Goal: Information Seeking & Learning: Learn about a topic

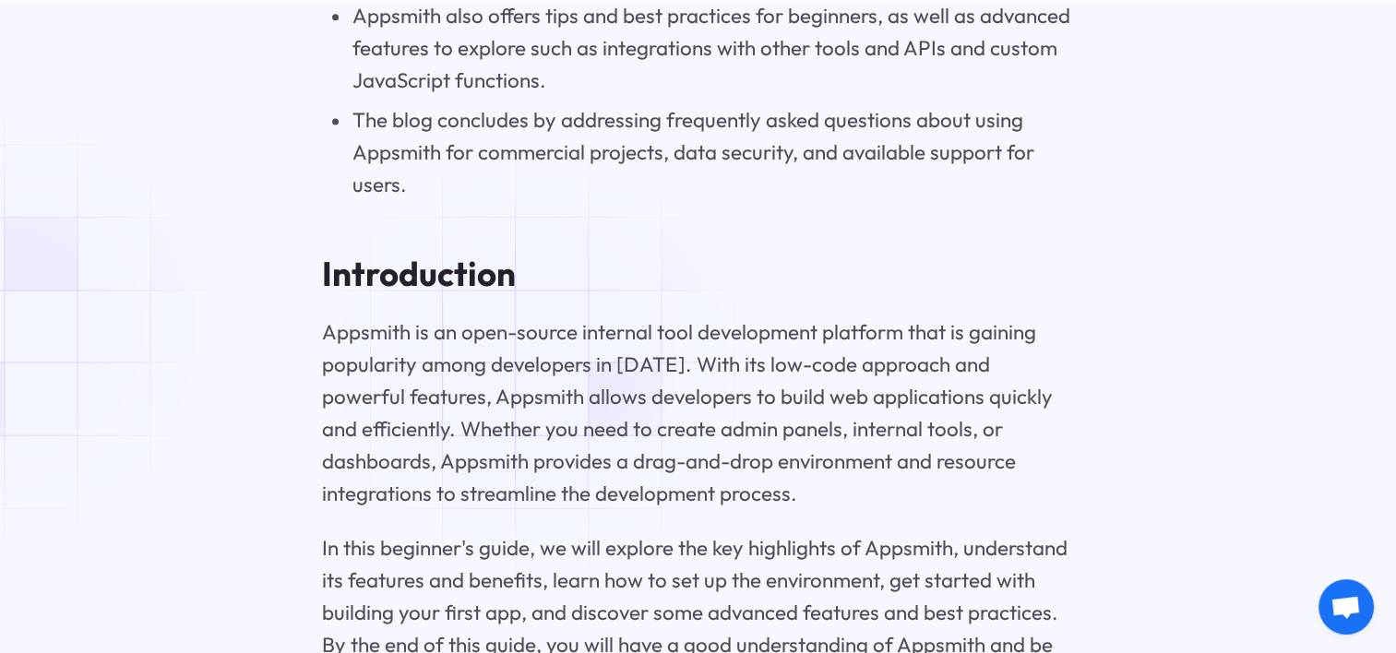
scroll to position [2768, 0]
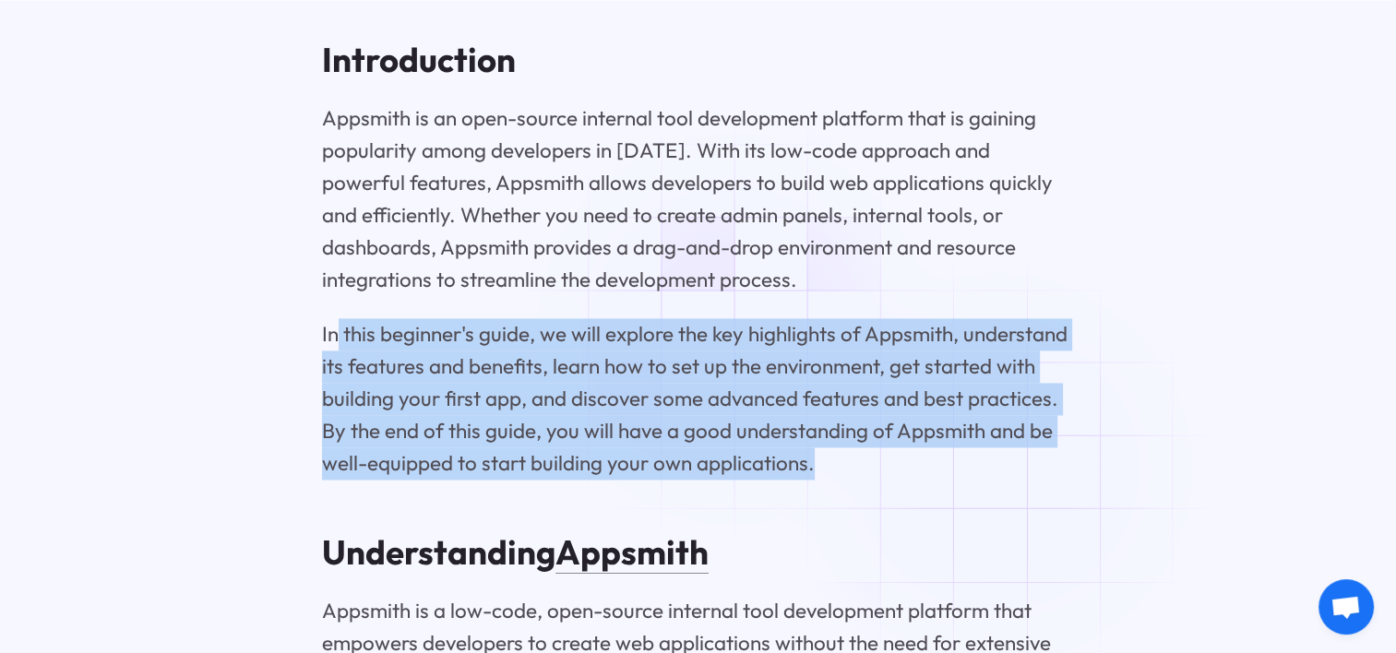
drag, startPoint x: 335, startPoint y: 358, endPoint x: 1013, endPoint y: 460, distance: 685.8
click at [1013, 460] on p "In this beginner's guide, we will explore the key highlights of Appsmith, under…" at bounding box center [698, 398] width 752 height 161
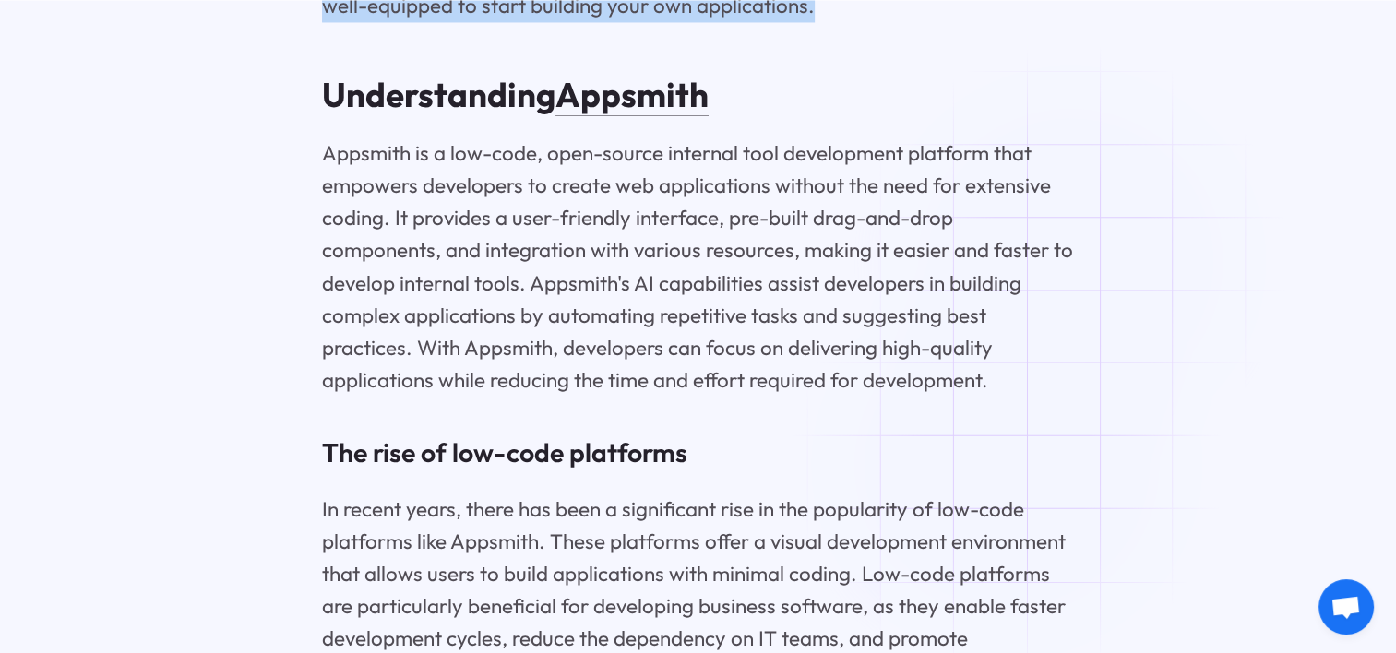
scroll to position [3230, 0]
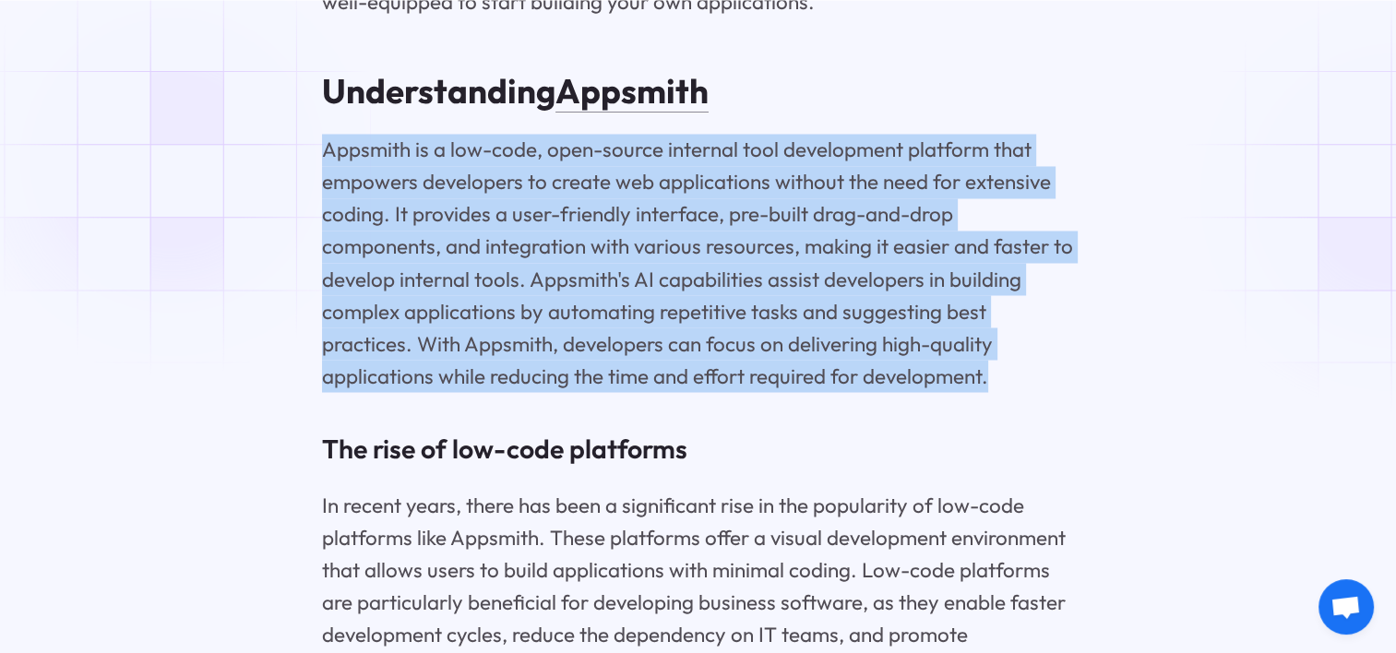
drag, startPoint x: 1051, startPoint y: 387, endPoint x: 174, endPoint y: 161, distance: 905.3
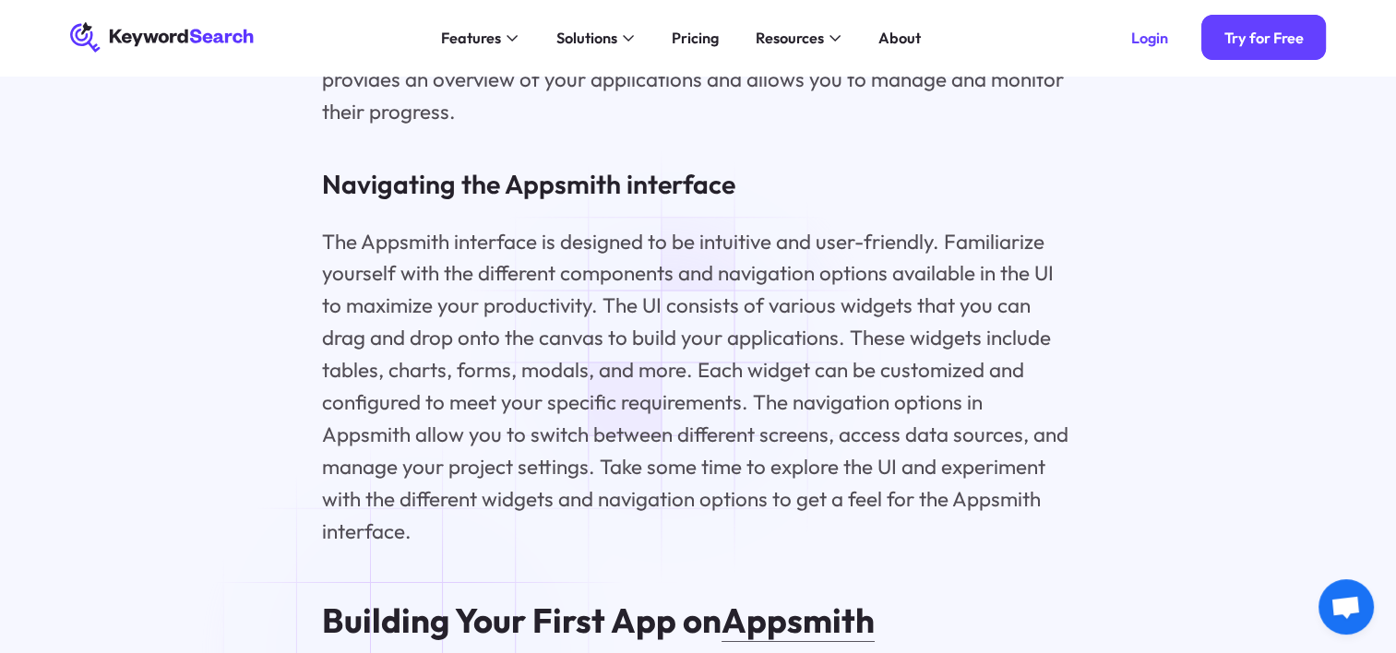
scroll to position [8305, 0]
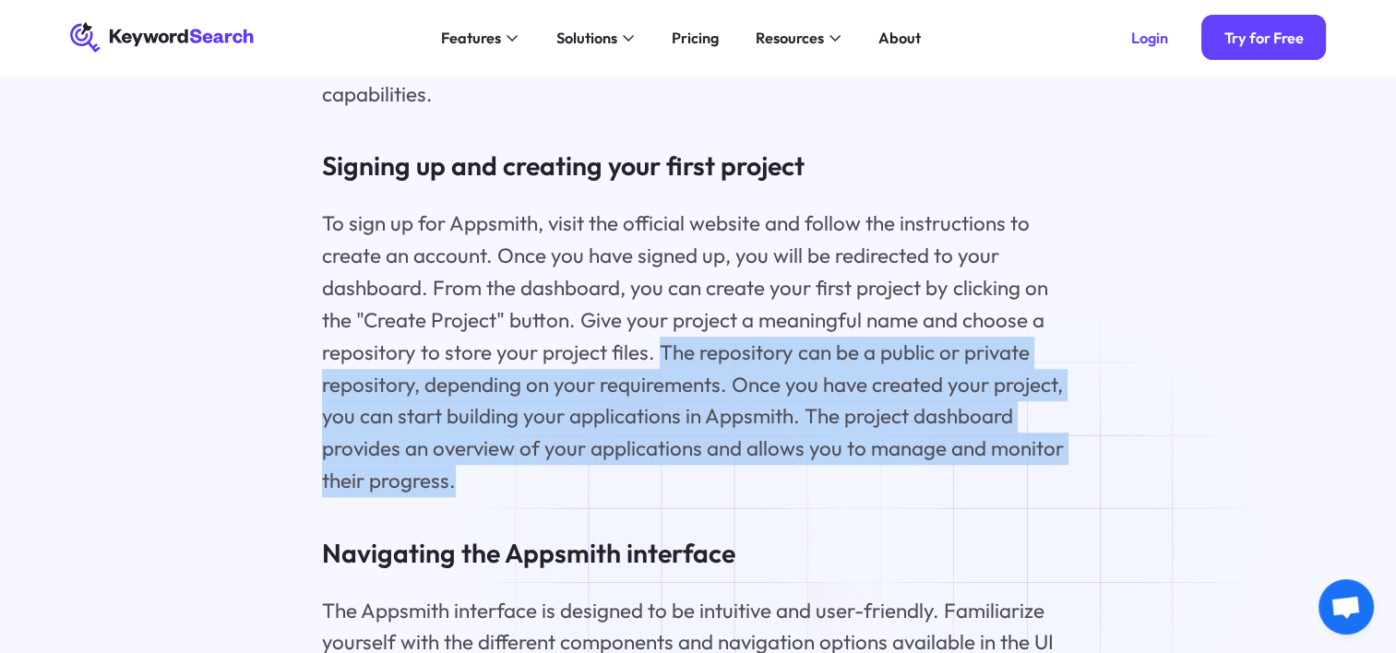
drag, startPoint x: 662, startPoint y: 388, endPoint x: 1069, endPoint y: 523, distance: 428.9
click at [1069, 498] on p "To sign up for Appsmith, visit the official website and follow the instructions…" at bounding box center [698, 353] width 752 height 291
click at [779, 496] on p "To sign up for Appsmith, visit the official website and follow the instructions…" at bounding box center [698, 353] width 752 height 291
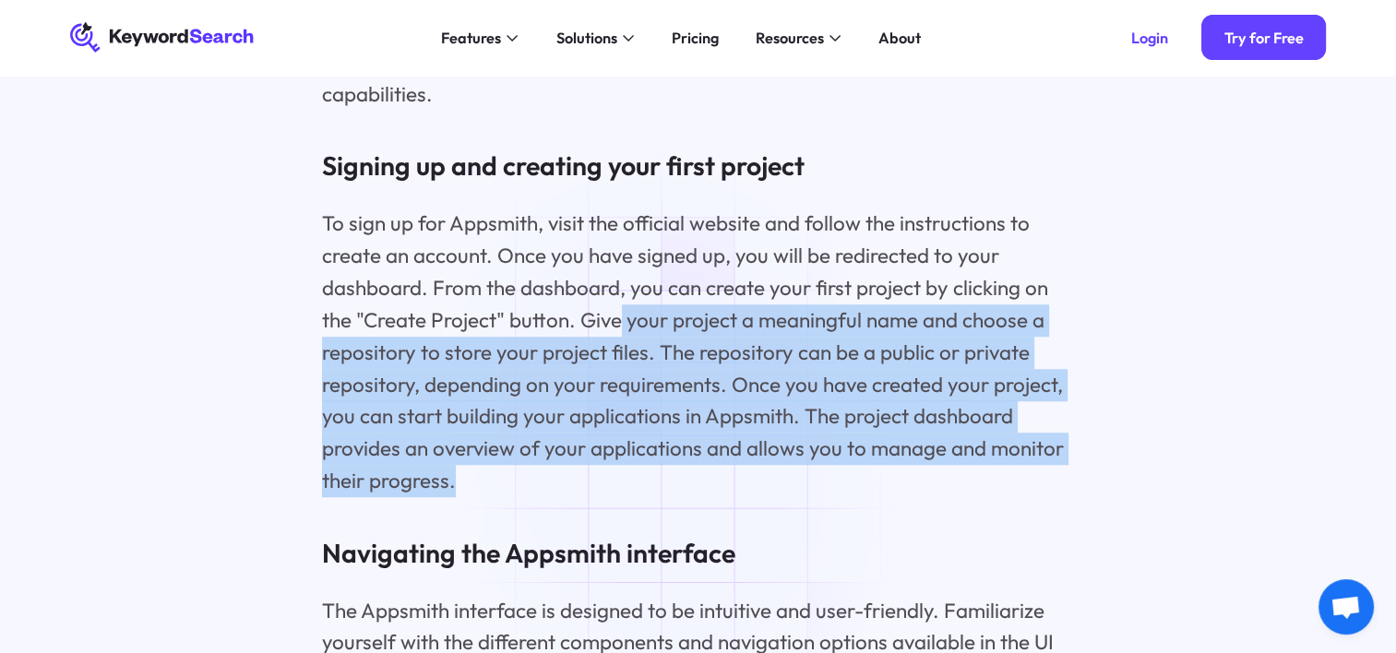
drag, startPoint x: 781, startPoint y: 512, endPoint x: 622, endPoint y: 347, distance: 229.1
click at [622, 347] on p "To sign up for Appsmith, visit the official website and follow the instructions…" at bounding box center [698, 353] width 752 height 291
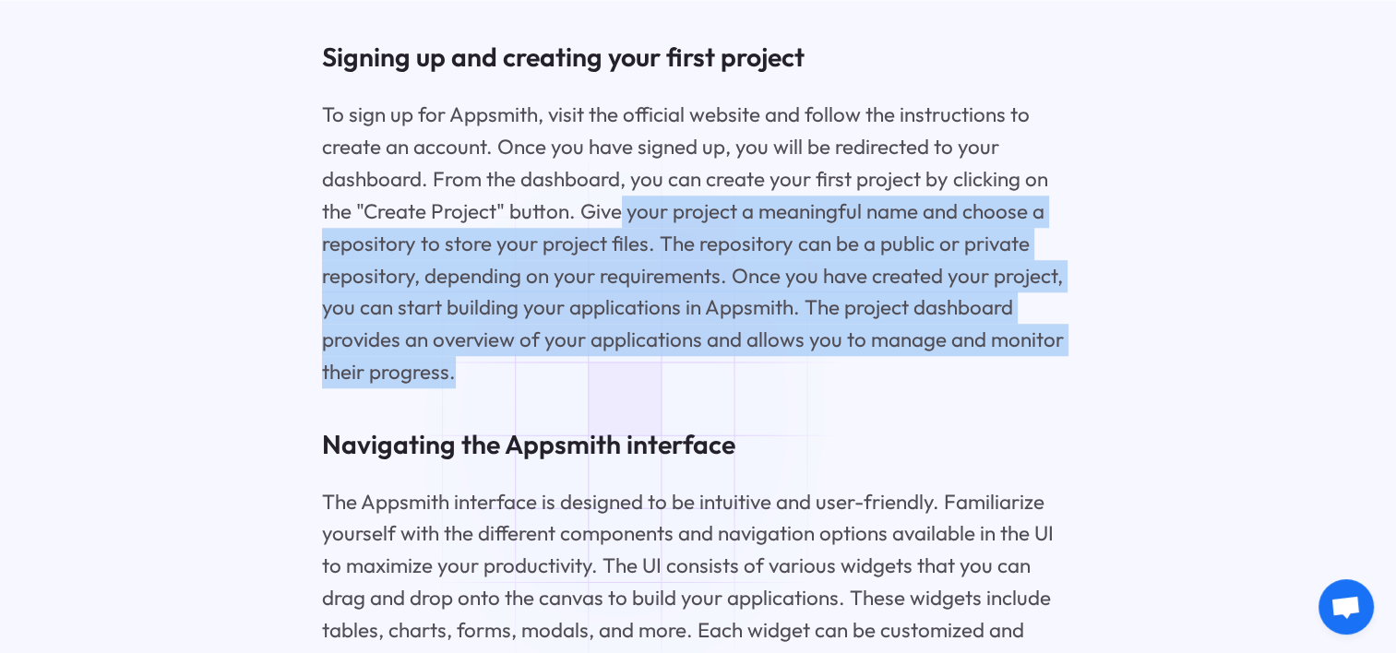
scroll to position [8581, 0]
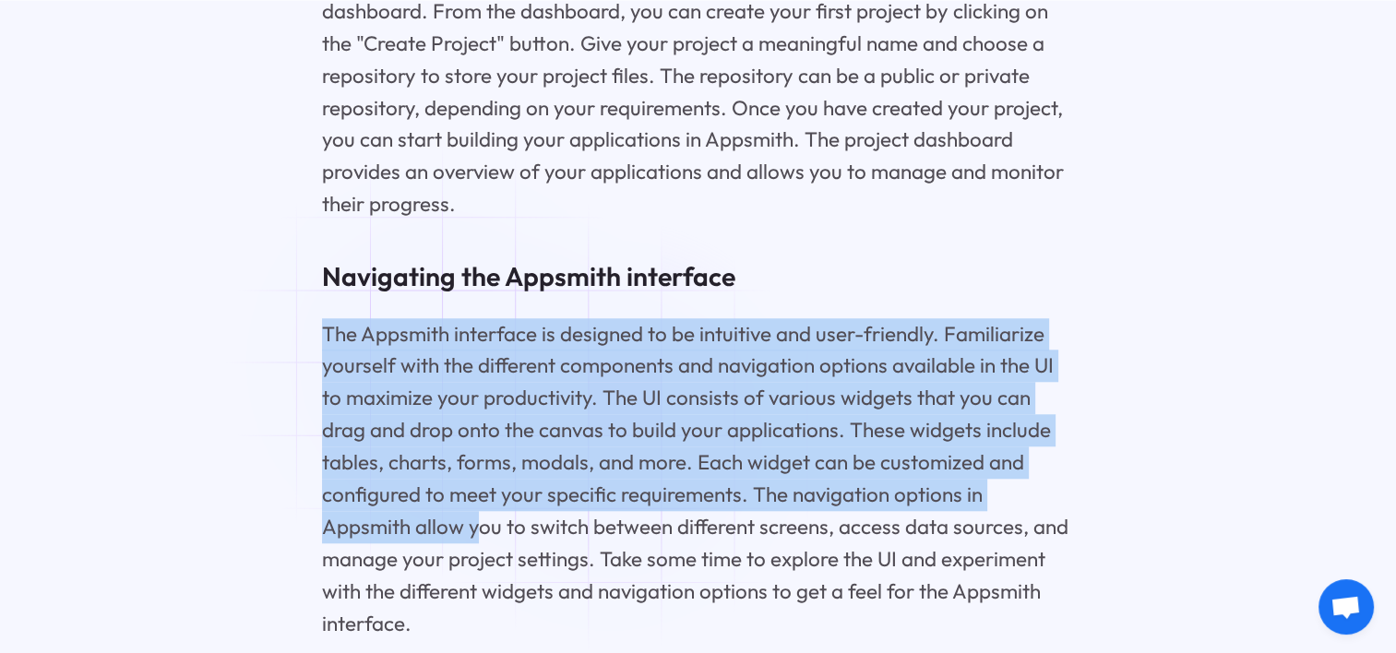
drag, startPoint x: 269, startPoint y: 354, endPoint x: 1043, endPoint y: 537, distance: 794.5
click at [1043, 537] on div "Getting Started with Appsmith: A Beginner's Guide Key Highlights Appsmith is a …" at bounding box center [698, 377] width 1317 height 15675
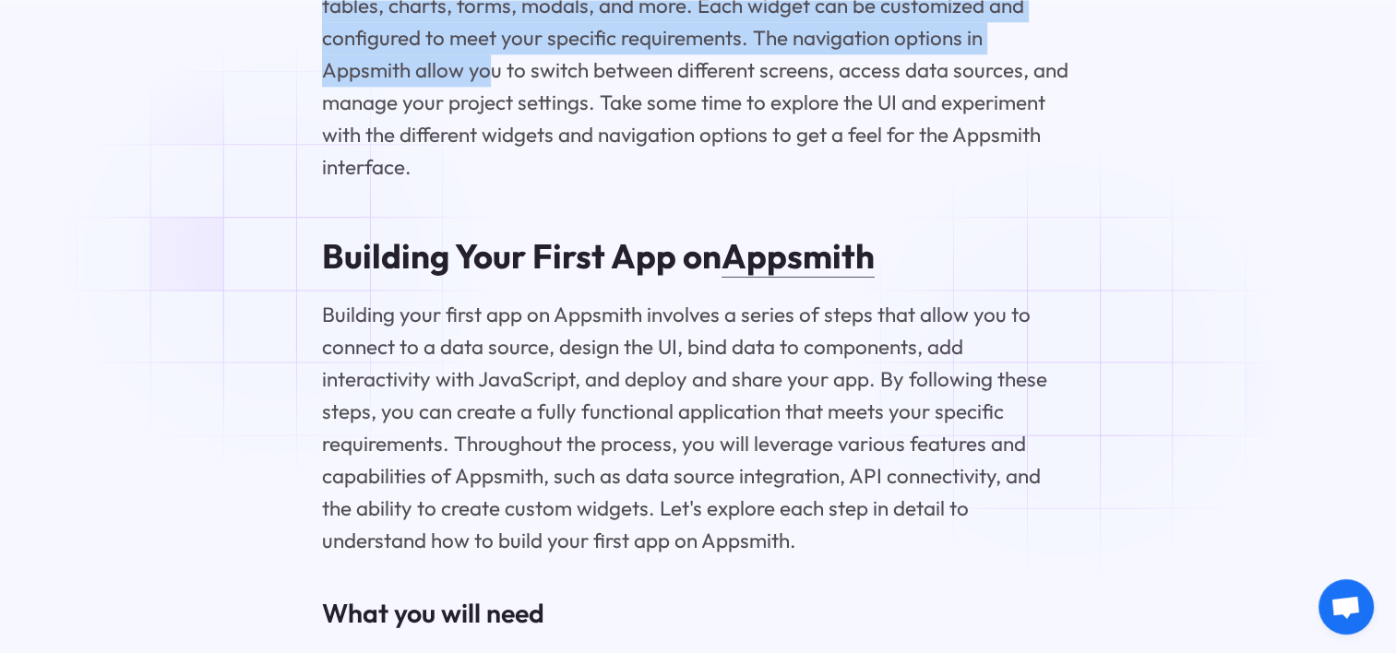
scroll to position [9043, 0]
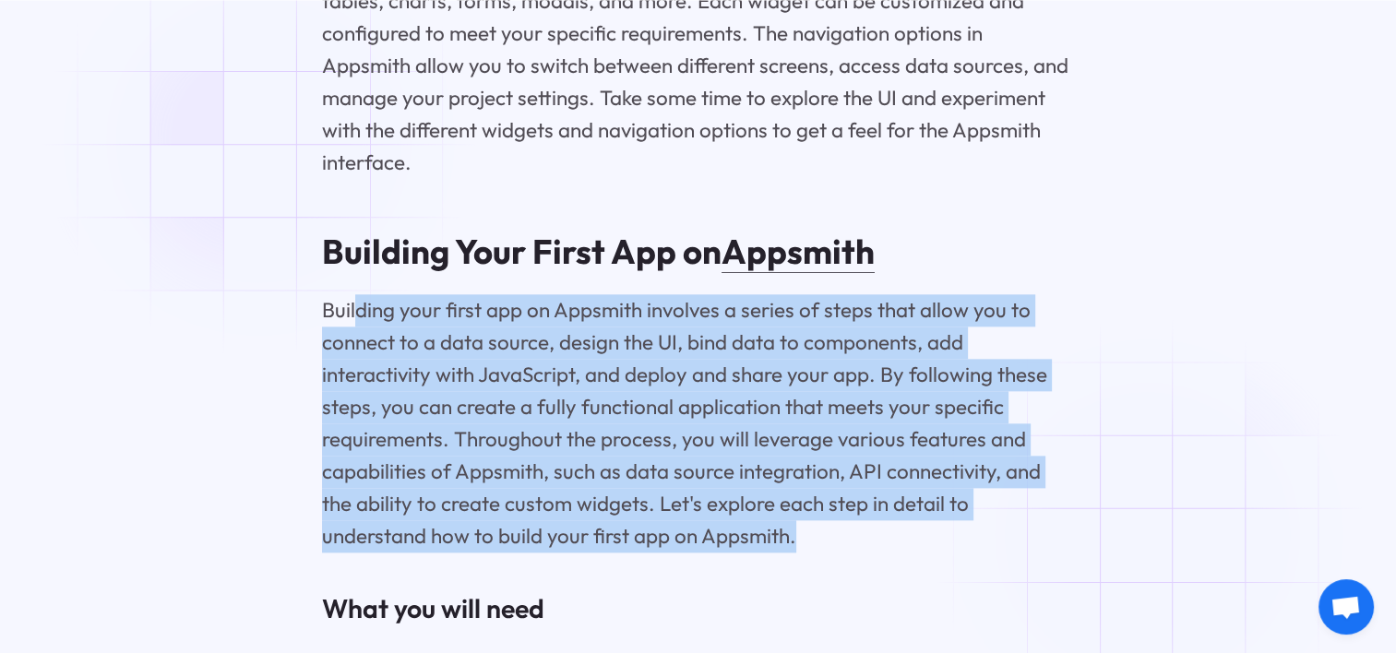
drag, startPoint x: 353, startPoint y: 328, endPoint x: 1159, endPoint y: 535, distance: 831.9
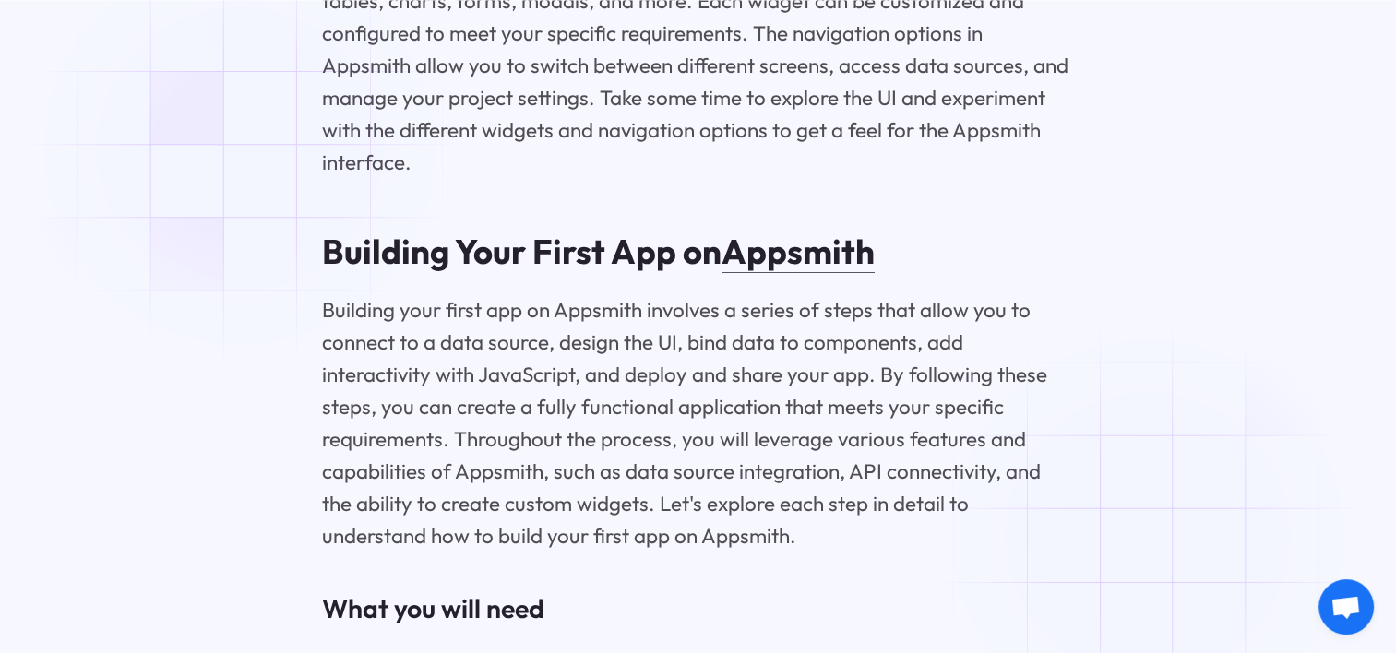
drag, startPoint x: 1159, startPoint y: 535, endPoint x: 955, endPoint y: 561, distance: 205.6
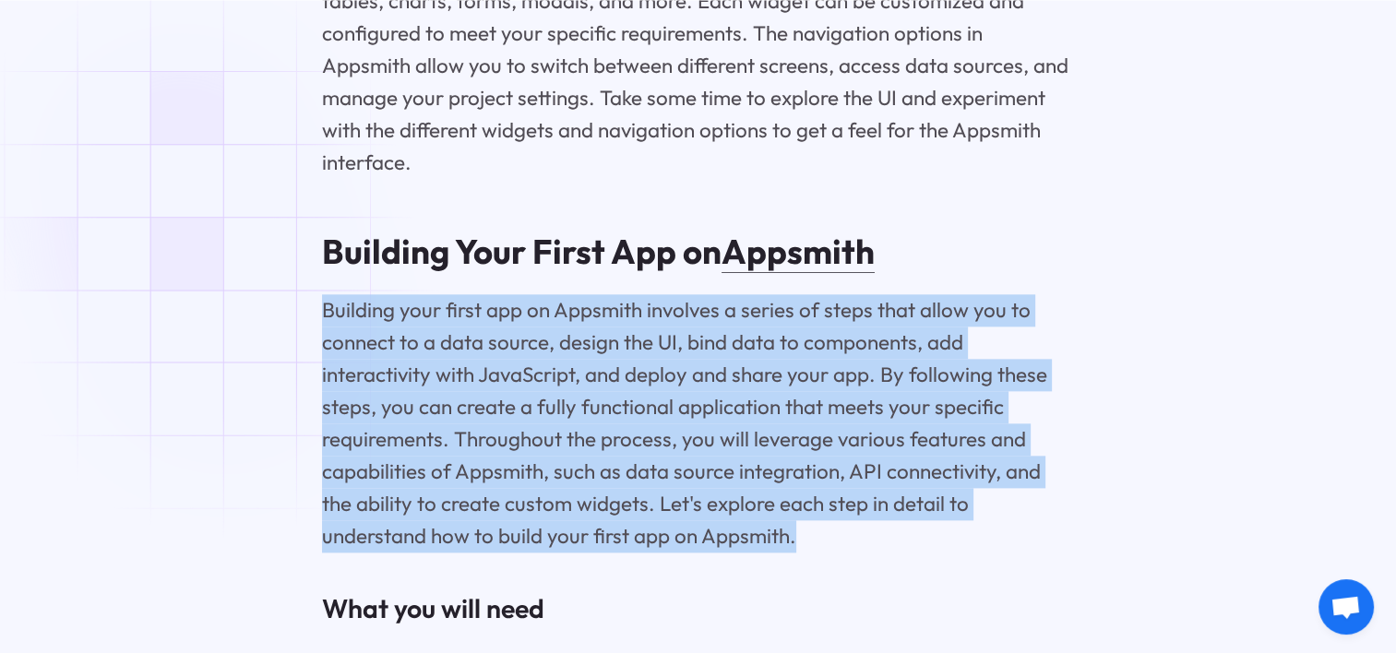
drag, startPoint x: 828, startPoint y: 537, endPoint x: 228, endPoint y: 321, distance: 637.5
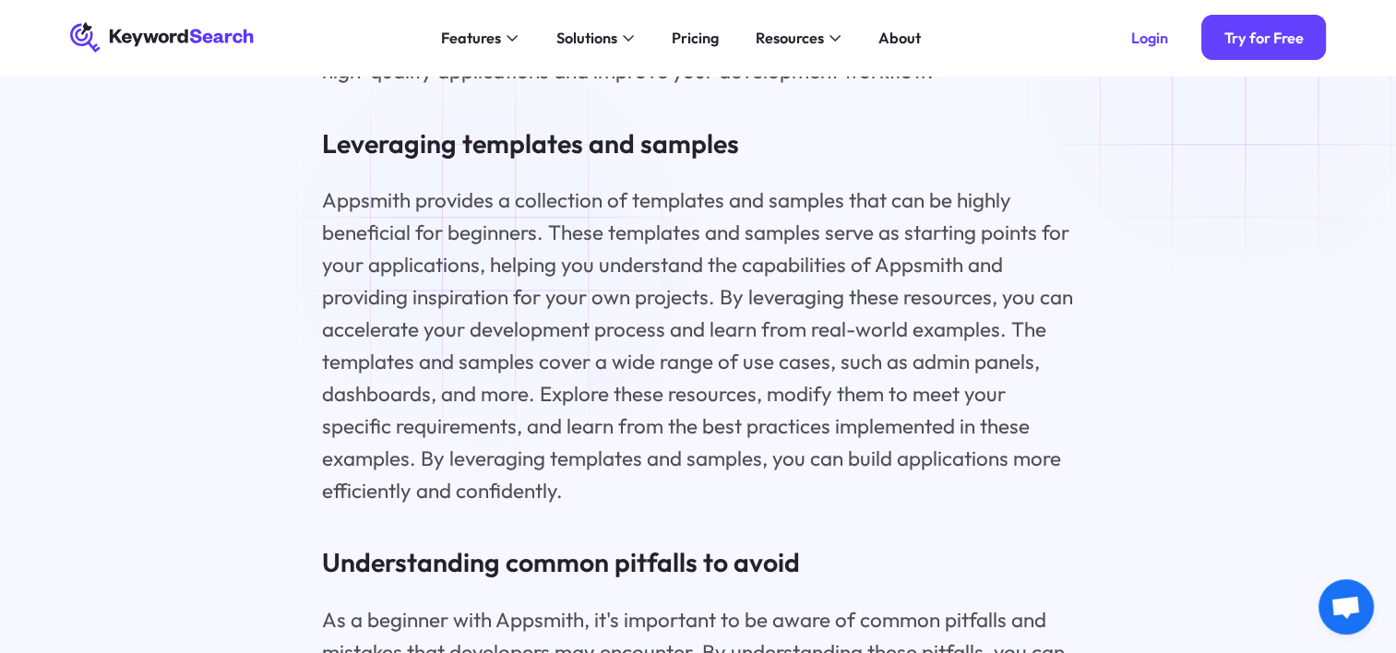
scroll to position [12365, 0]
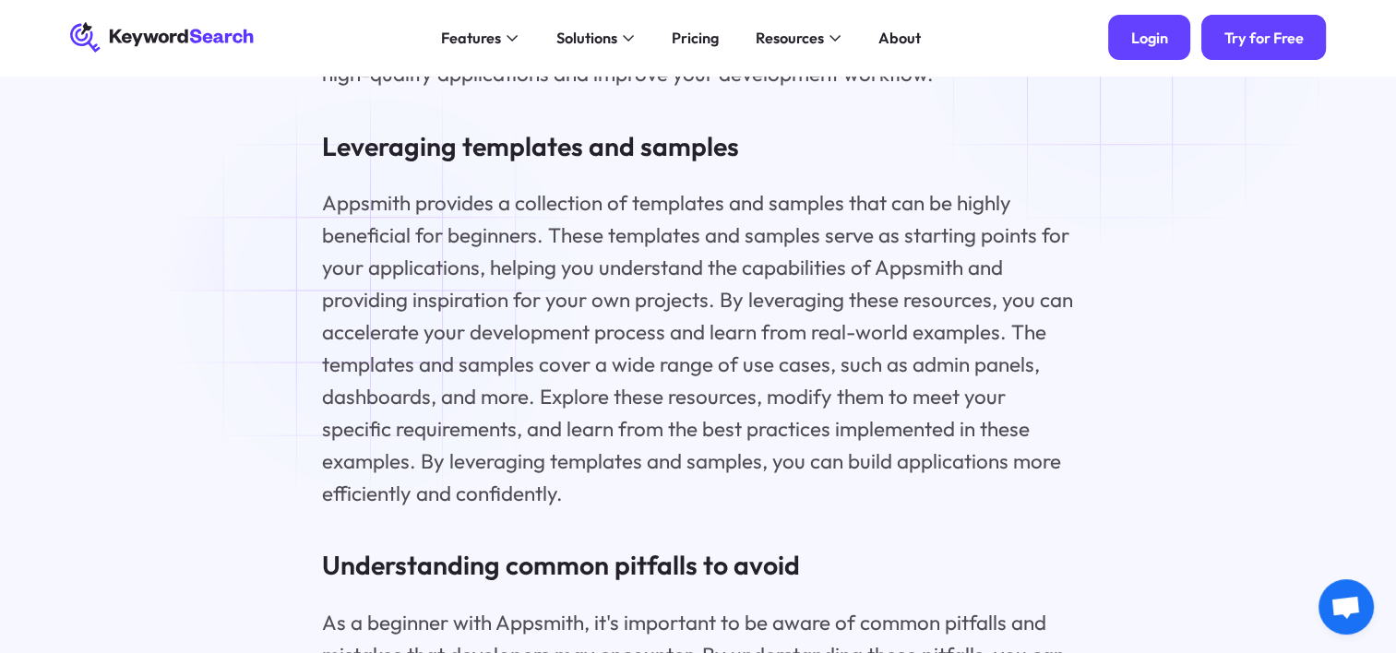
click at [1133, 35] on div "Login" at bounding box center [1149, 38] width 37 height 18
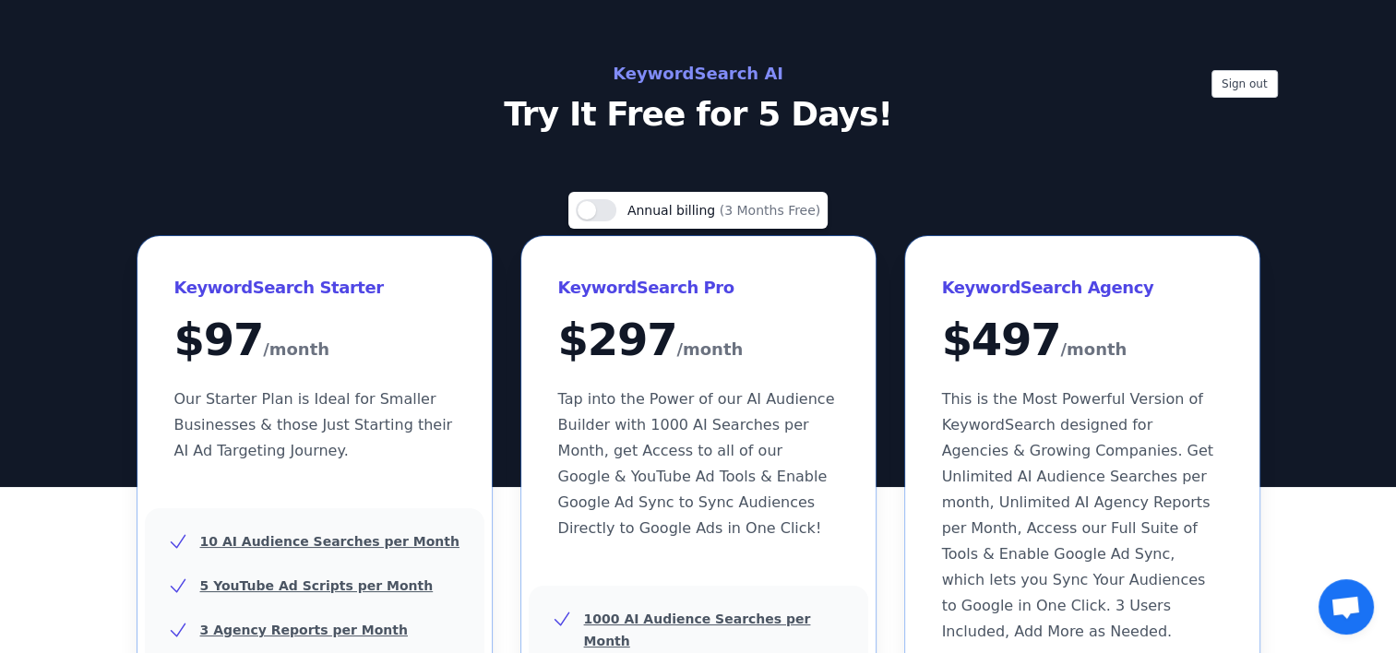
scroll to position [461, 0]
